Goal: Information Seeking & Learning: Learn about a topic

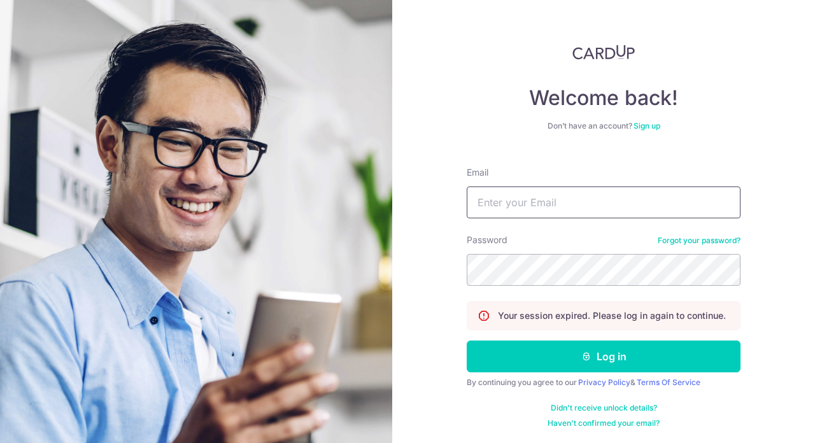
click at [494, 196] on input "Email" at bounding box center [604, 203] width 274 height 32
type input "[EMAIL_ADDRESS][DOMAIN_NAME]"
click at [467, 341] on button "Log in" at bounding box center [604, 357] width 274 height 32
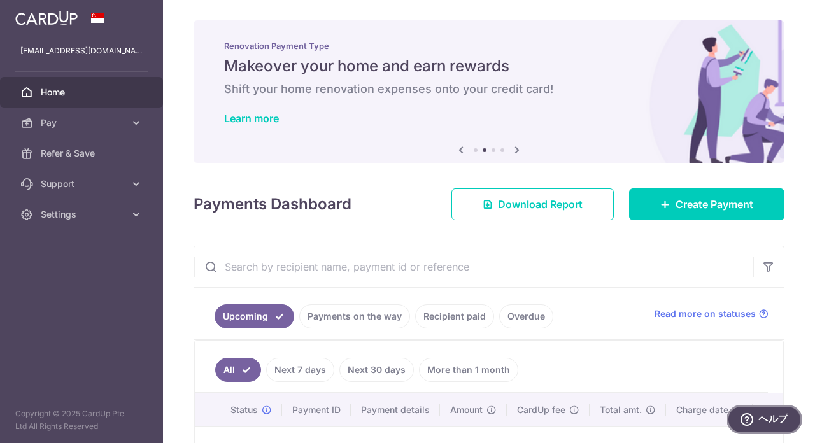
click at [745, 413] on button "ヘルプ" at bounding box center [765, 419] width 76 height 29
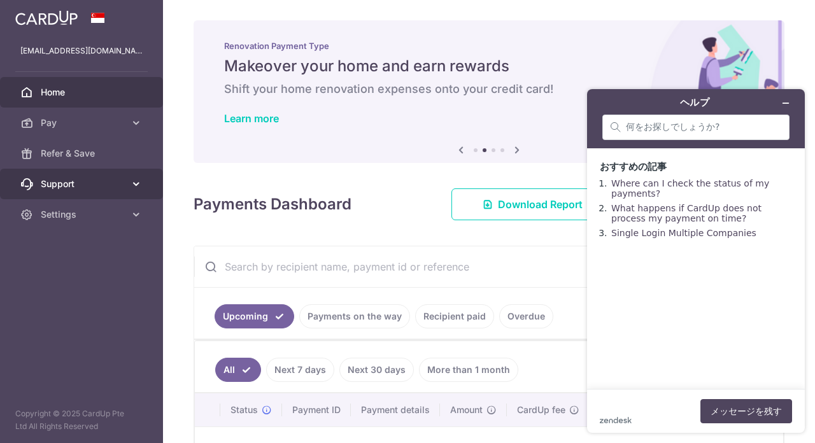
click at [66, 184] on span "Support" at bounding box center [83, 184] width 84 height 13
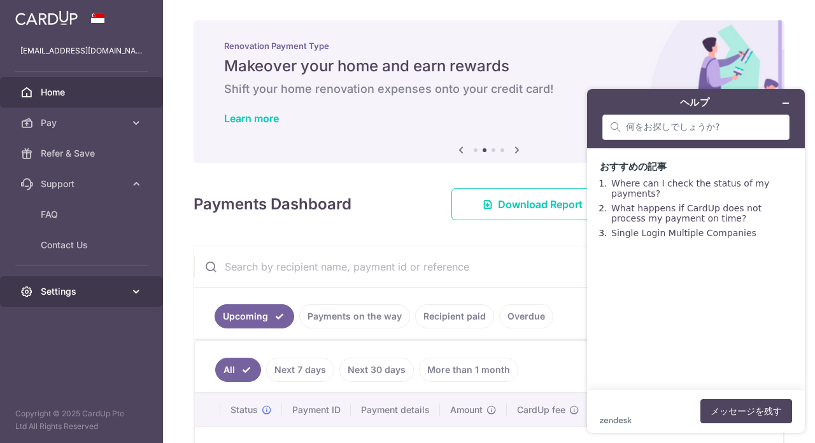
click at [69, 292] on span "Settings" at bounding box center [83, 291] width 84 height 13
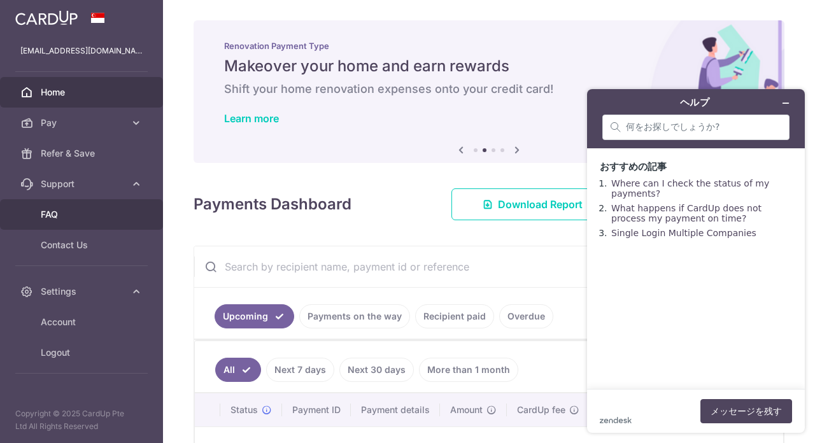
click at [61, 210] on span "FAQ" at bounding box center [83, 214] width 84 height 13
